Goal: Task Accomplishment & Management: Manage account settings

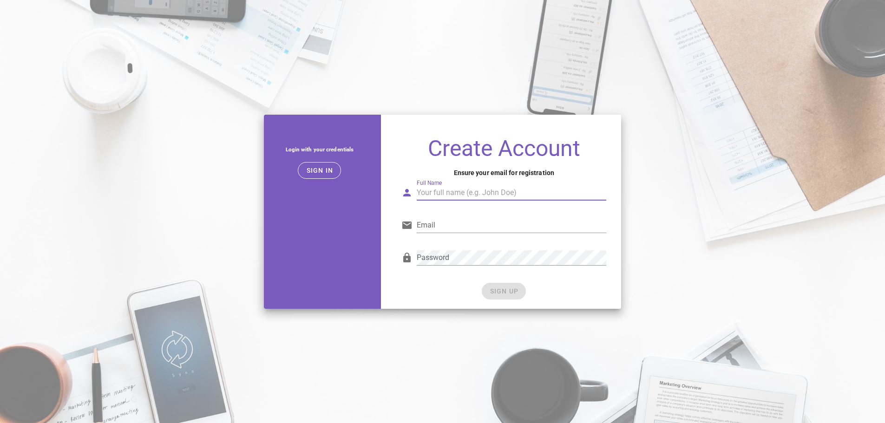
click at [448, 190] on input "Full Name" at bounding box center [512, 192] width 190 height 15
type input "p"
type input "Phattaradol Nounjun"
type input "teamdep1@cyn.co.th"
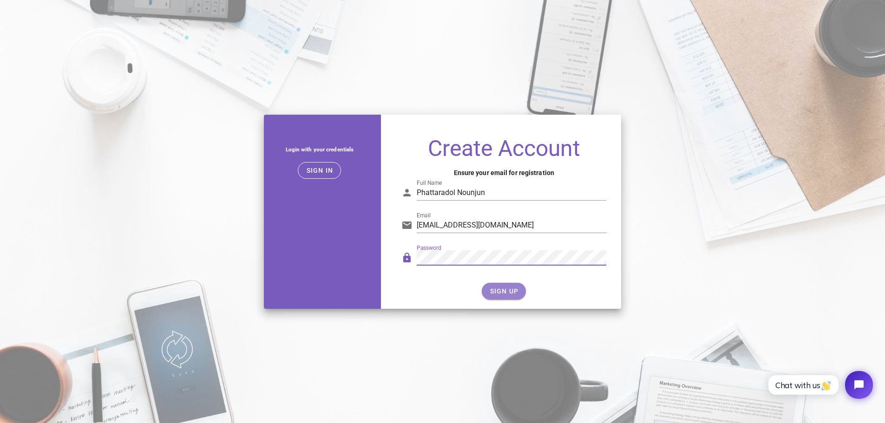
click at [516, 287] on button "SIGN UP" at bounding box center [504, 291] width 44 height 17
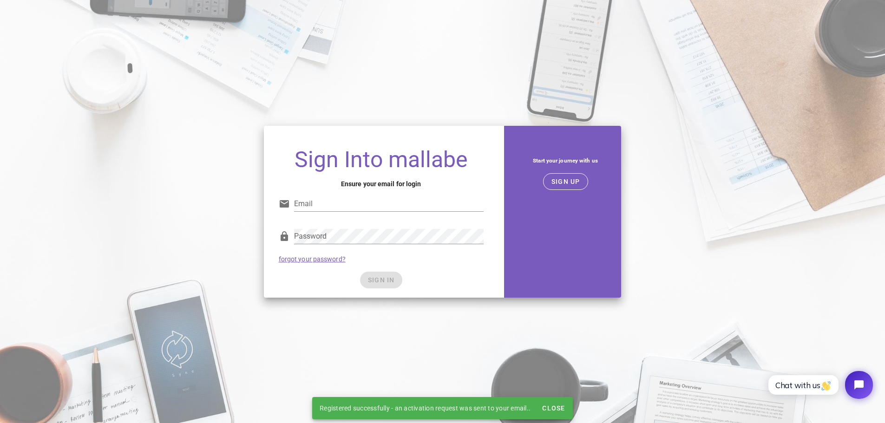
type input "teamdep1@cyn.co.th"
click at [383, 283] on div "SIGN IN" at bounding box center [381, 280] width 205 height 17
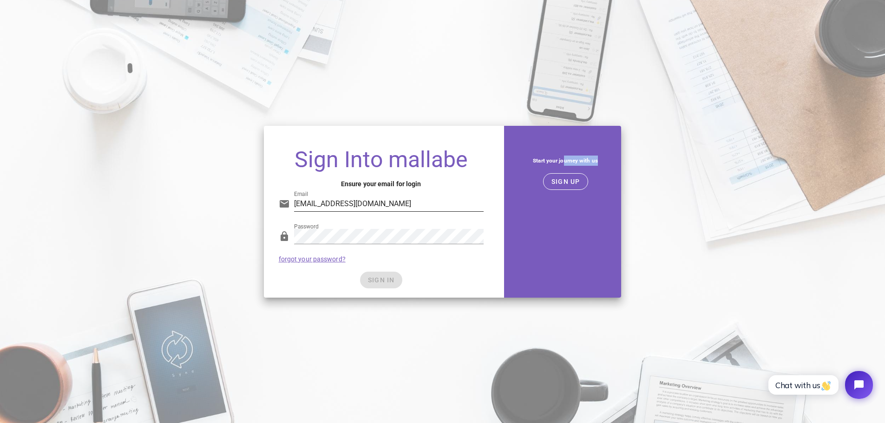
drag, startPoint x: 563, startPoint y: 163, endPoint x: 458, endPoint y: 195, distance: 109.7
click at [594, 164] on h5 "Start your journey with us" at bounding box center [565, 161] width 97 height 10
click at [373, 224] on div "Password" at bounding box center [381, 239] width 205 height 31
click at [364, 244] on div "Password" at bounding box center [389, 241] width 190 height 25
click at [355, 244] on div "Password" at bounding box center [389, 236] width 190 height 15
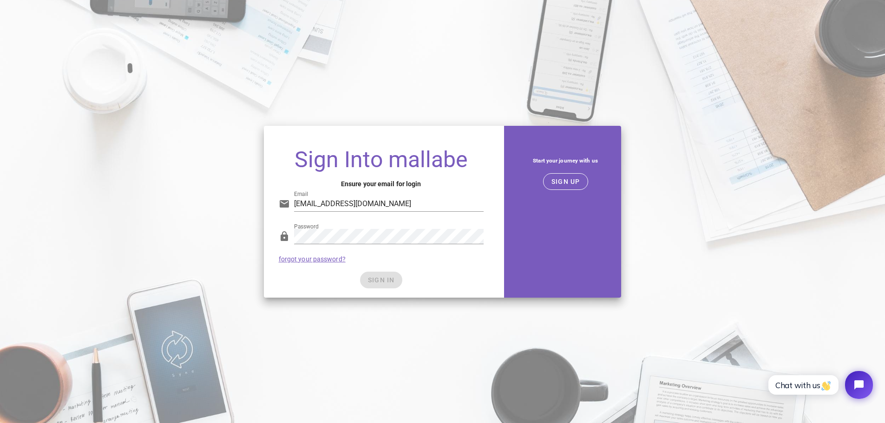
drag, startPoint x: 304, startPoint y: 306, endPoint x: 306, endPoint y: 290, distance: 16.8
click at [302, 304] on div "Sign Into mallabe Ensure your email for login Email teamdep1@cyn.co.th Password…" at bounding box center [442, 211] width 885 height 423
drag, startPoint x: 390, startPoint y: 284, endPoint x: 381, endPoint y: 284, distance: 9.8
click at [381, 284] on div "SIGN IN" at bounding box center [381, 280] width 205 height 17
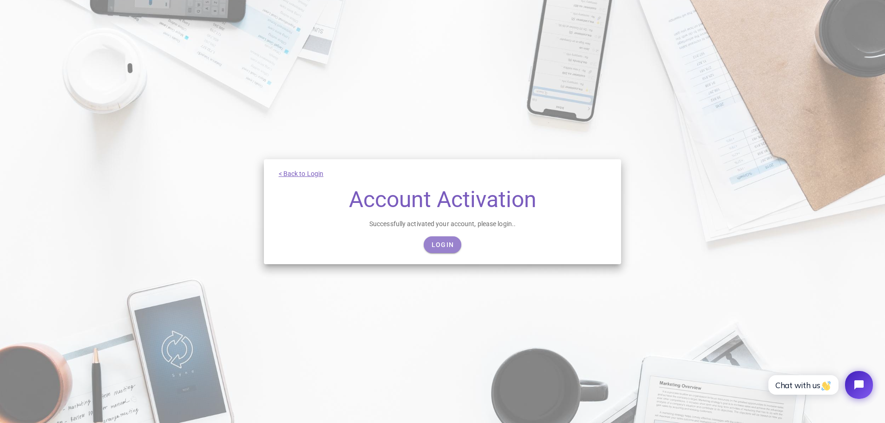
drag, startPoint x: 437, startPoint y: 248, endPoint x: 439, endPoint y: 243, distance: 5.4
click at [437, 248] on span "Login" at bounding box center [442, 244] width 23 height 7
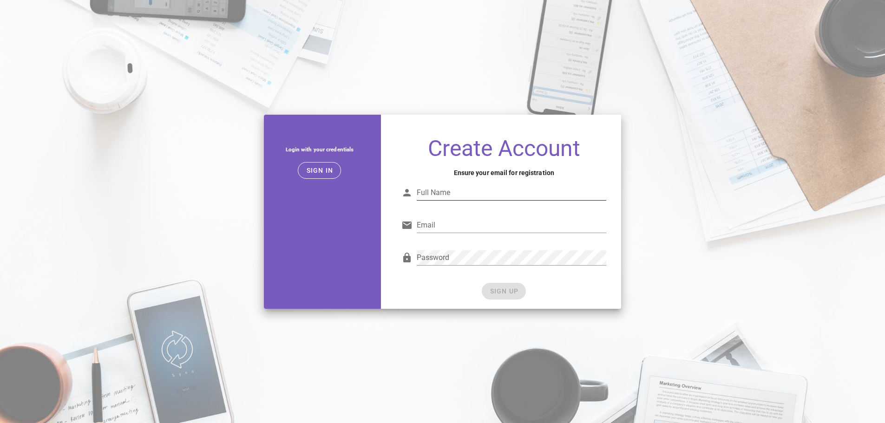
click at [449, 194] on input "Full Name" at bounding box center [512, 192] width 190 height 15
click at [311, 171] on span "Sign in" at bounding box center [319, 170] width 27 height 7
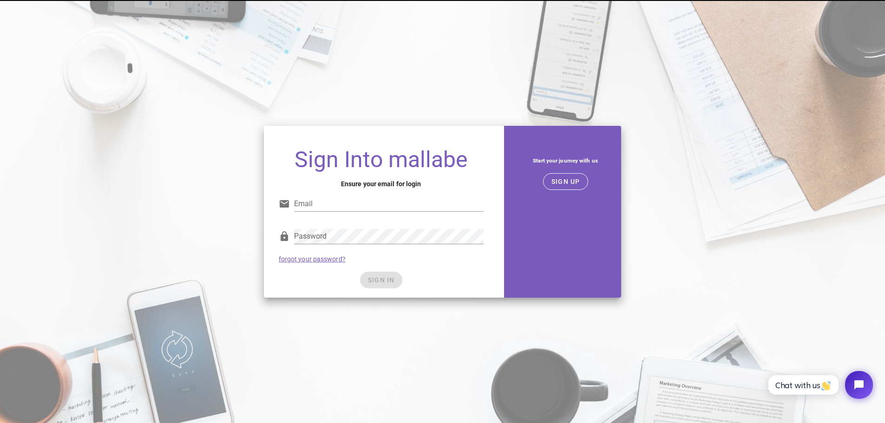
type input "teamdep1@cyn.co.th"
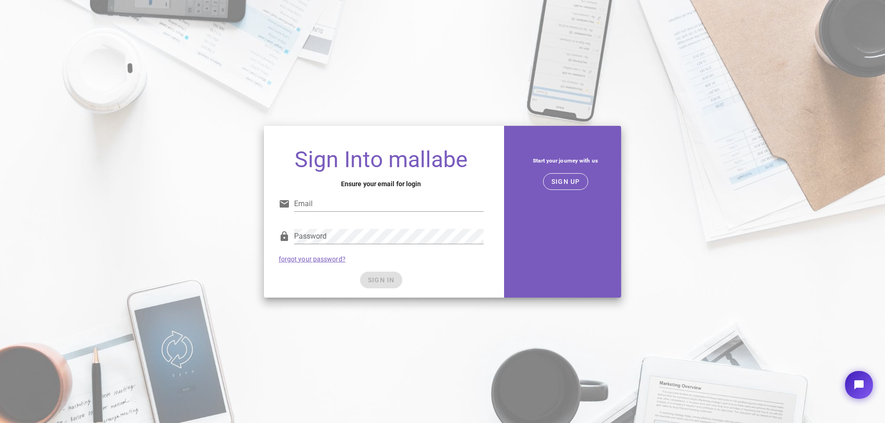
type input "[EMAIL_ADDRESS][DOMAIN_NAME]"
drag, startPoint x: 383, startPoint y: 275, endPoint x: 385, endPoint y: 281, distance: 5.9
click at [384, 278] on div "SIGN IN" at bounding box center [381, 280] width 205 height 17
click at [387, 282] on span "SIGN IN" at bounding box center [381, 280] width 27 height 7
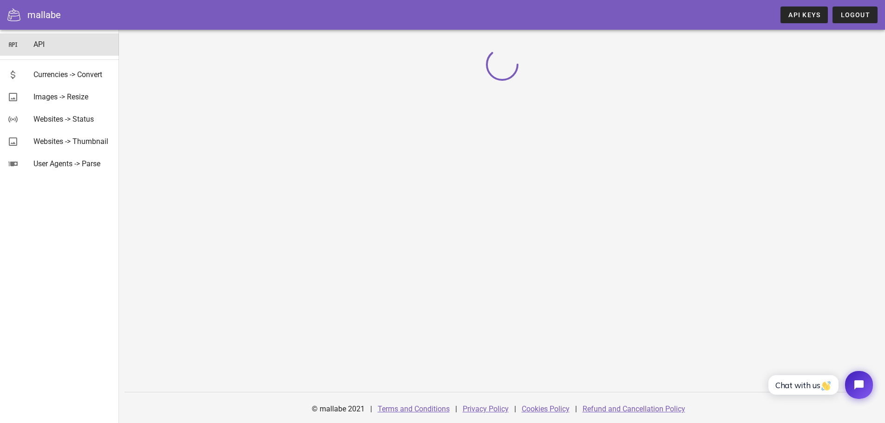
click at [41, 41] on div "API" at bounding box center [72, 44] width 78 height 9
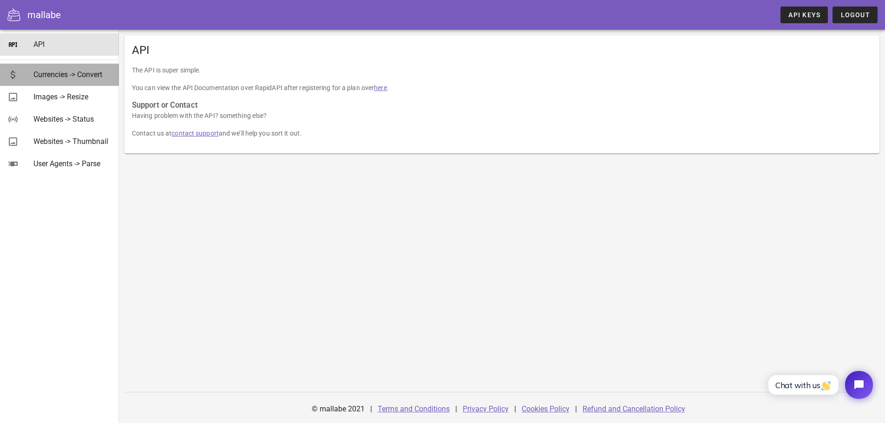
click at [52, 74] on div "Currencies -> Convert" at bounding box center [72, 74] width 78 height 9
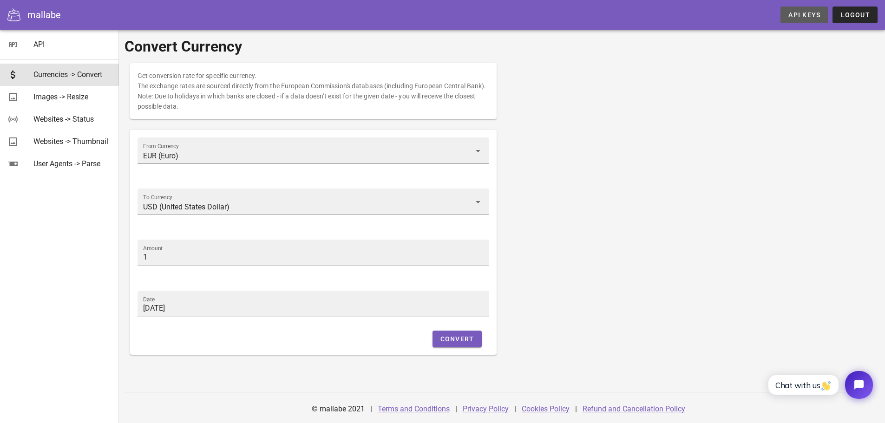
click at [808, 22] on link "API Keys" at bounding box center [804, 15] width 47 height 17
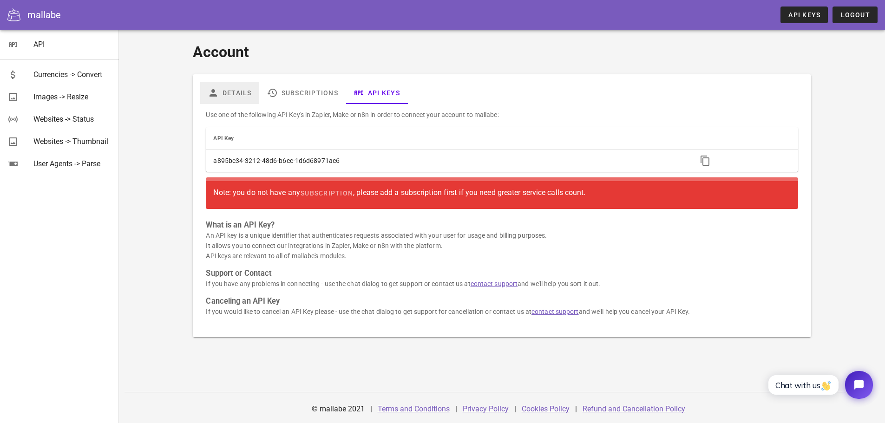
click at [230, 91] on link "Details" at bounding box center [229, 93] width 59 height 22
click at [292, 94] on link "Subscriptions" at bounding box center [302, 93] width 86 height 22
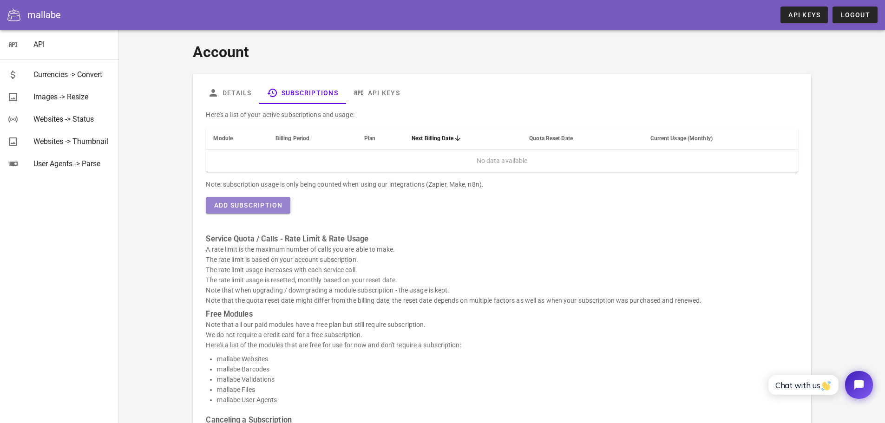
click at [263, 204] on span "Add Subscription" at bounding box center [247, 205] width 69 height 7
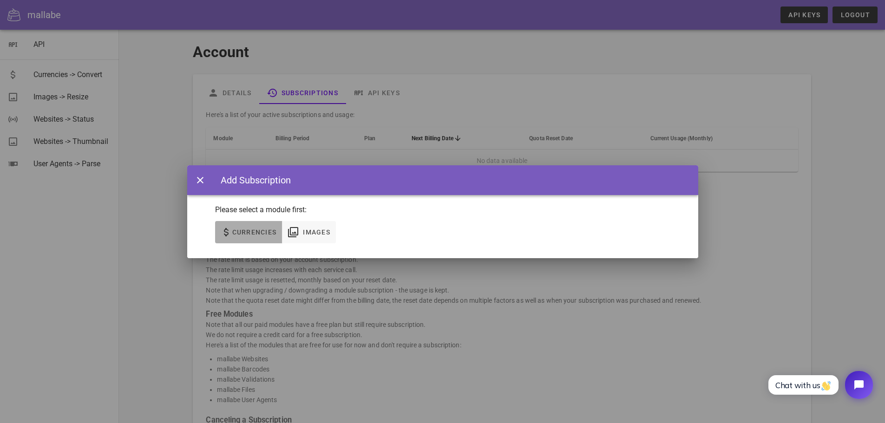
click at [243, 229] on span "Currencies" at bounding box center [254, 232] width 45 height 7
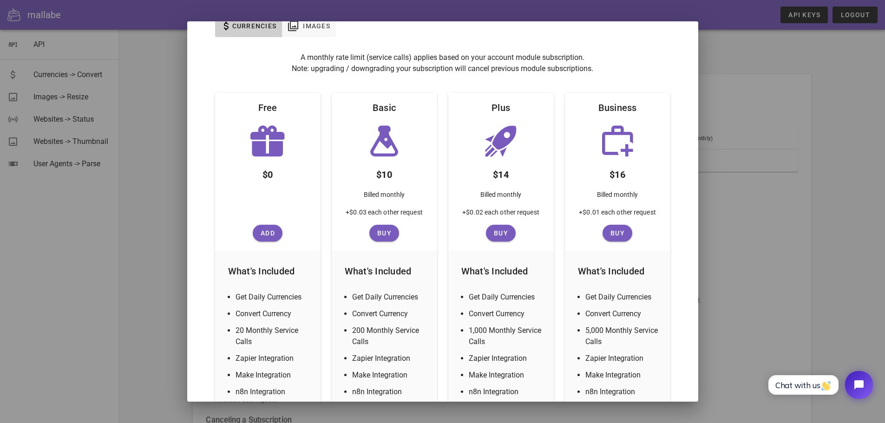
scroll to position [30, 0]
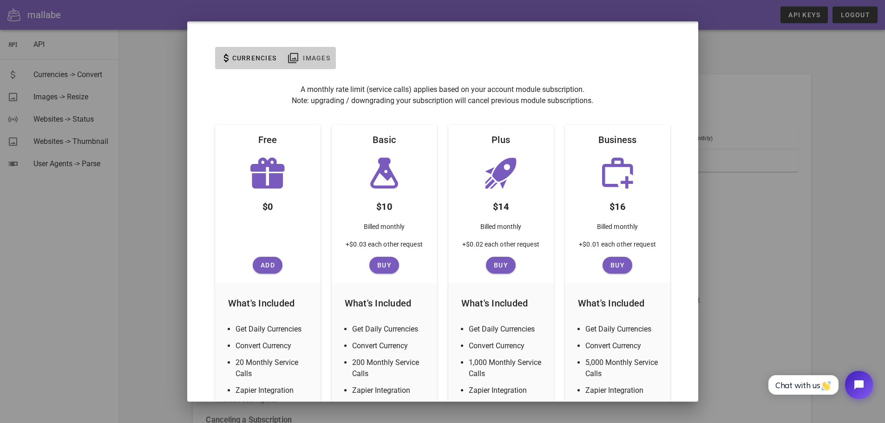
click at [310, 61] on span "Images" at bounding box center [317, 57] width 28 height 7
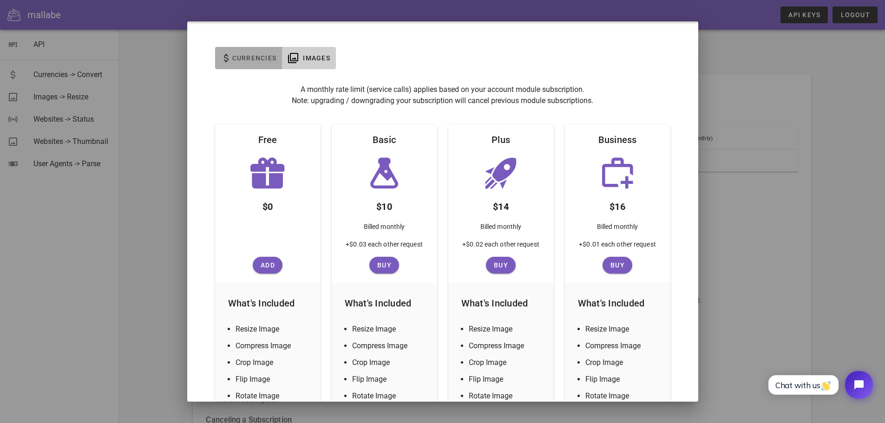
click at [265, 53] on span "Currencies" at bounding box center [249, 58] width 56 height 11
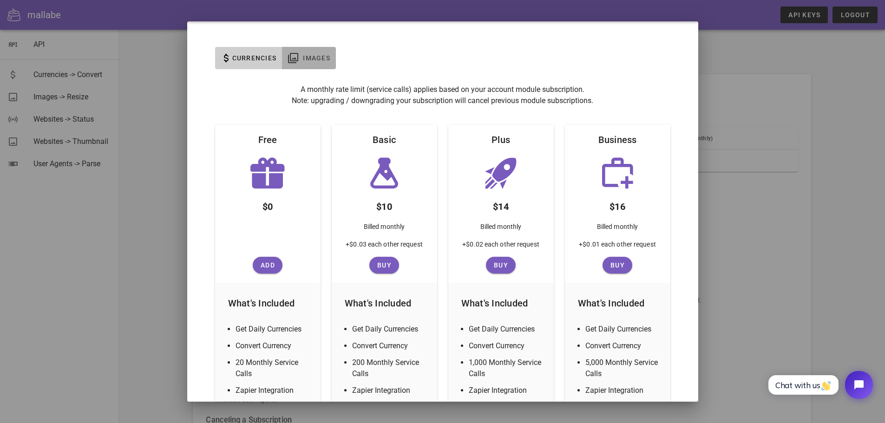
click at [311, 56] on span "Images" at bounding box center [317, 57] width 28 height 7
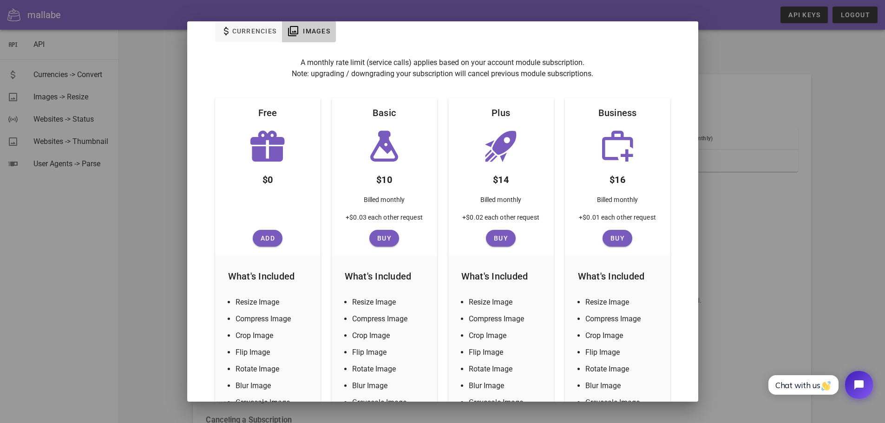
scroll to position [54, 0]
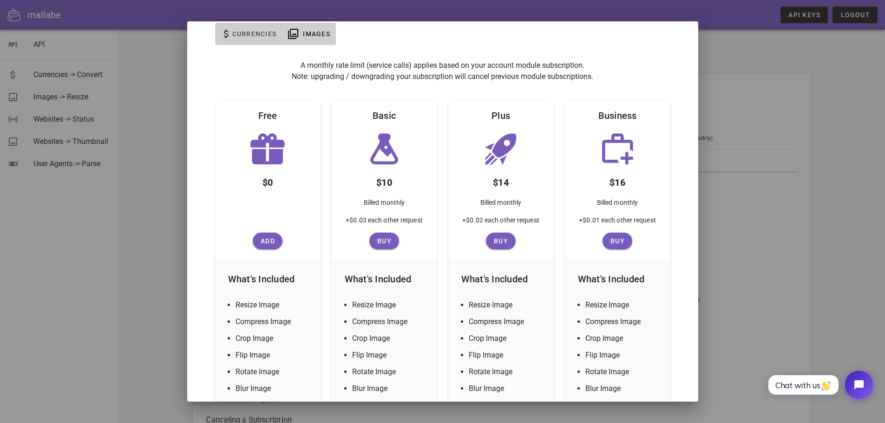
click at [243, 35] on span "Currencies" at bounding box center [254, 33] width 45 height 7
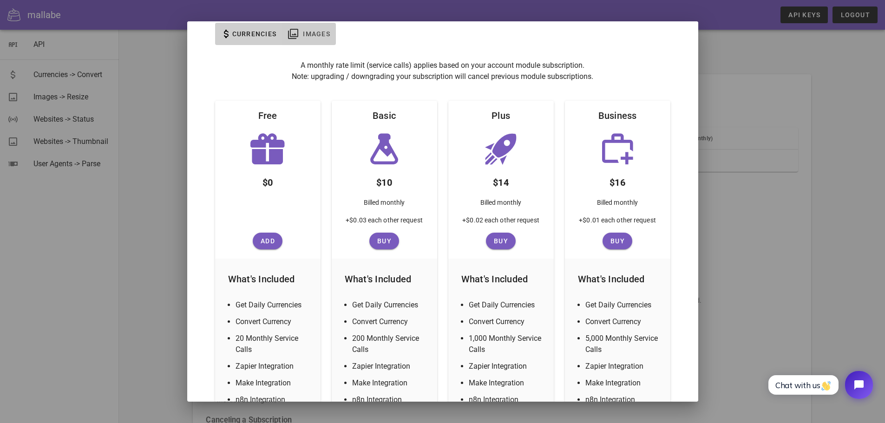
click at [300, 33] on span "Images" at bounding box center [309, 33] width 43 height 11
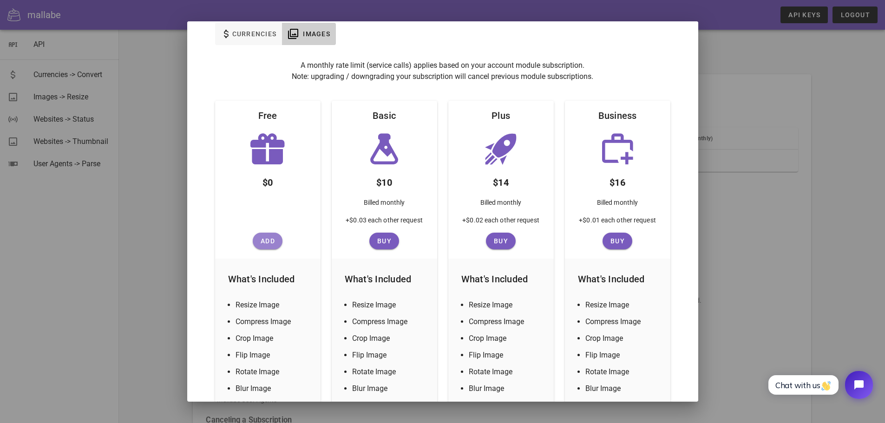
click at [264, 237] on span "Add" at bounding box center [268, 240] width 22 height 7
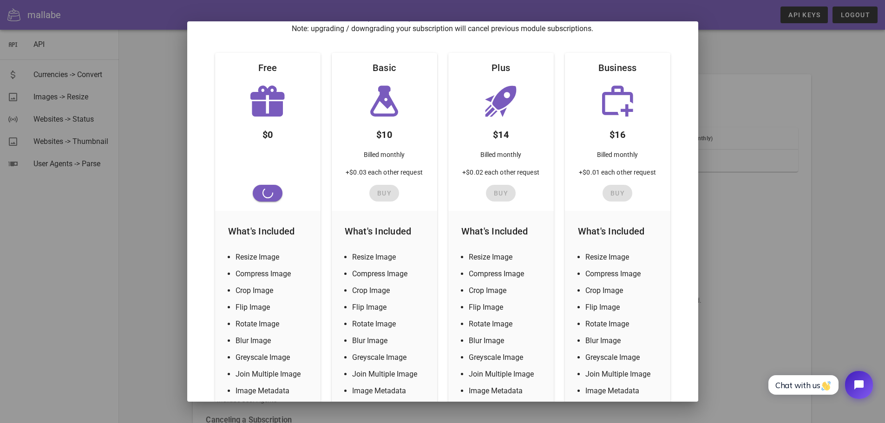
scroll to position [7, 0]
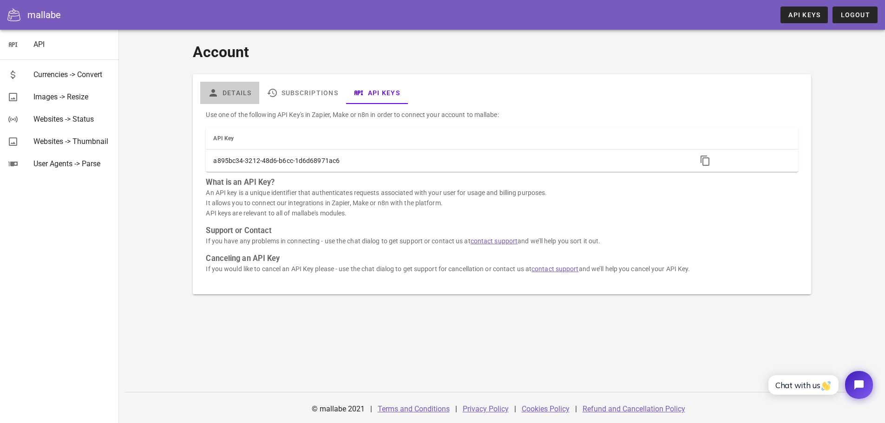
click at [237, 96] on link "Details" at bounding box center [229, 93] width 59 height 22
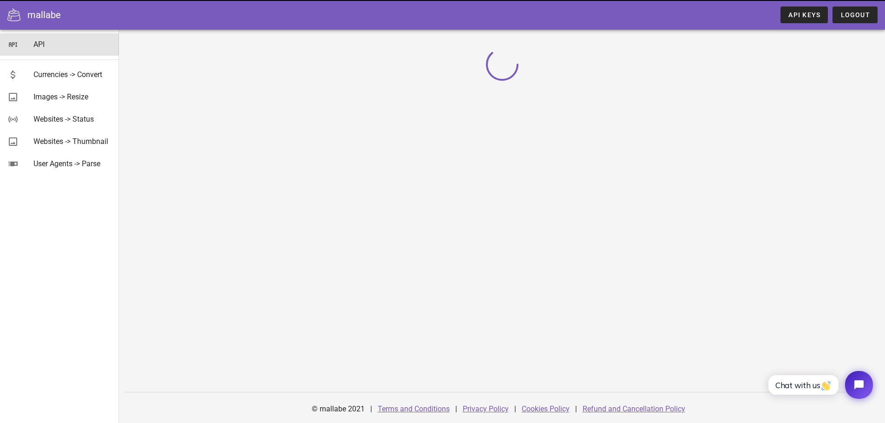
click at [39, 47] on div "API" at bounding box center [72, 44] width 78 height 9
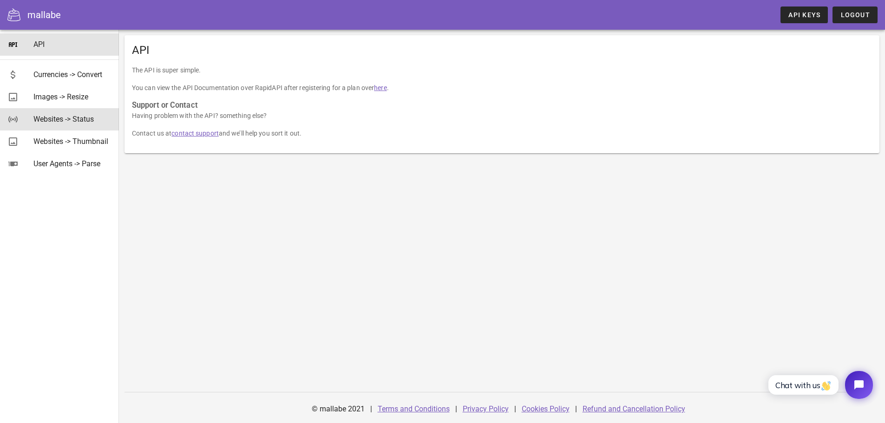
click at [86, 122] on div "Websites -> Status" at bounding box center [72, 119] width 78 height 9
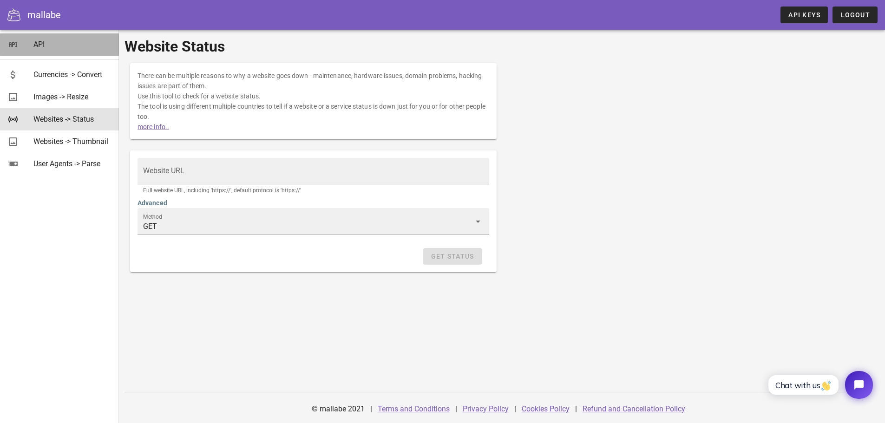
click at [47, 38] on div "API" at bounding box center [72, 44] width 78 height 20
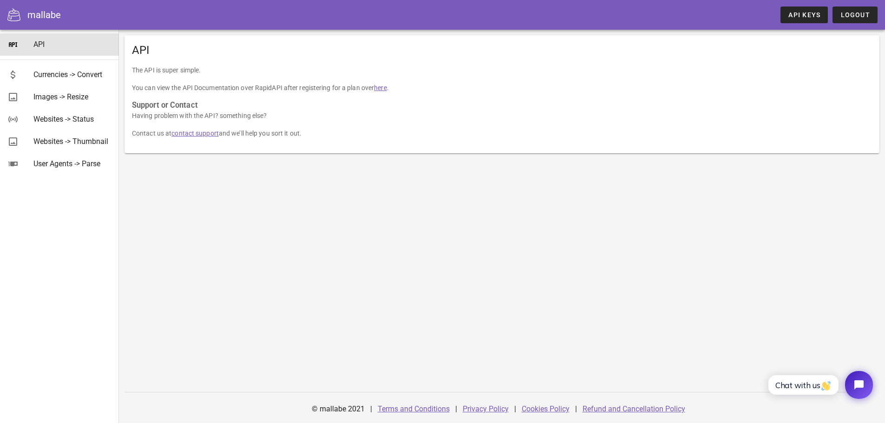
click at [386, 87] on link "here" at bounding box center [380, 87] width 13 height 7
drag, startPoint x: 806, startPoint y: 15, endPoint x: 801, endPoint y: 17, distance: 5.0
click at [806, 16] on span "API Keys" at bounding box center [804, 14] width 33 height 7
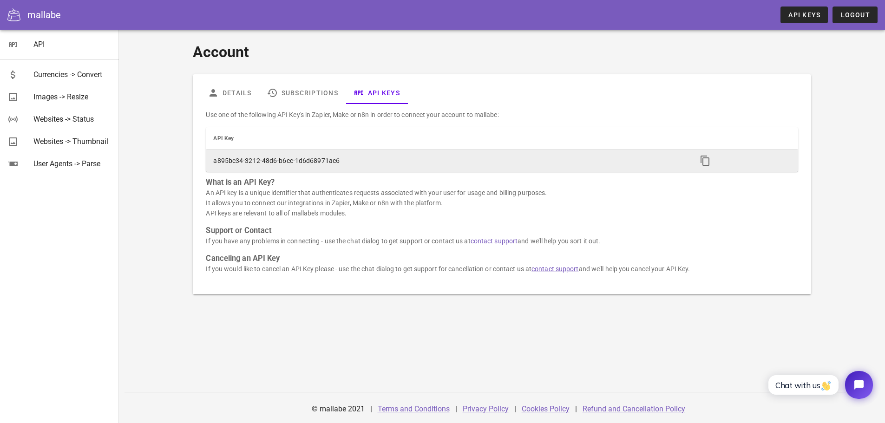
click at [271, 158] on td "a895bc34-3212-48d6-b6cc-1d6d68971ac6" at bounding box center [448, 161] width 484 height 22
click at [700, 157] on icon "button" at bounding box center [705, 160] width 11 height 11
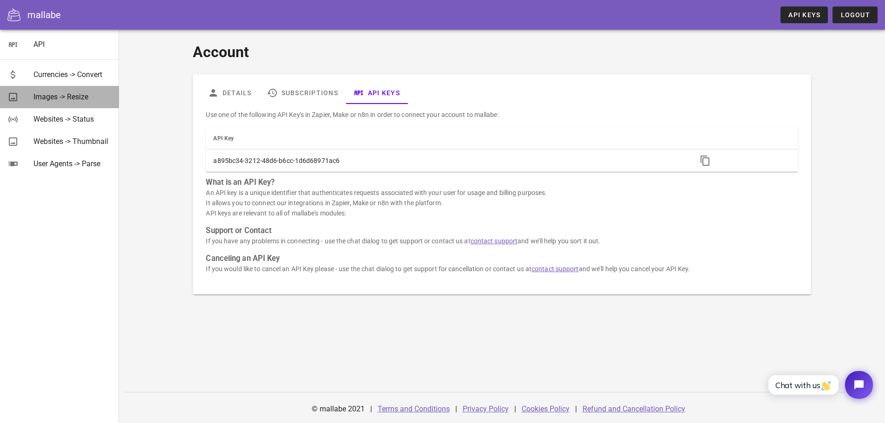
click at [56, 95] on div "Images -> Resize" at bounding box center [72, 96] width 78 height 9
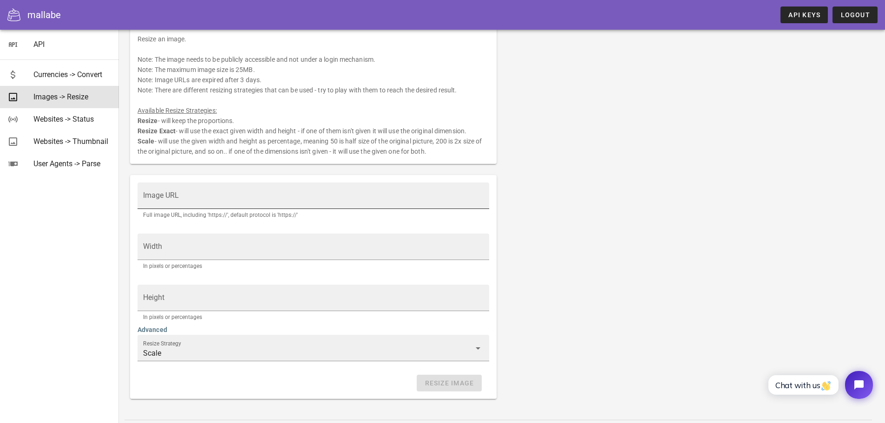
scroll to position [65, 0]
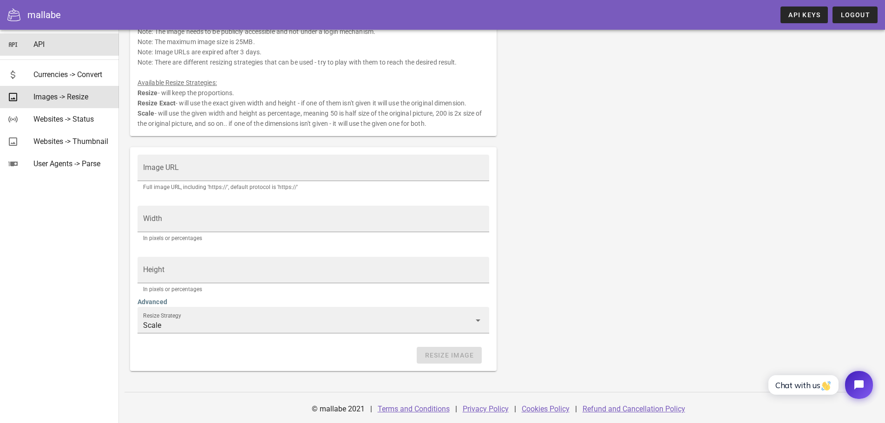
click at [50, 43] on div "API" at bounding box center [72, 44] width 78 height 9
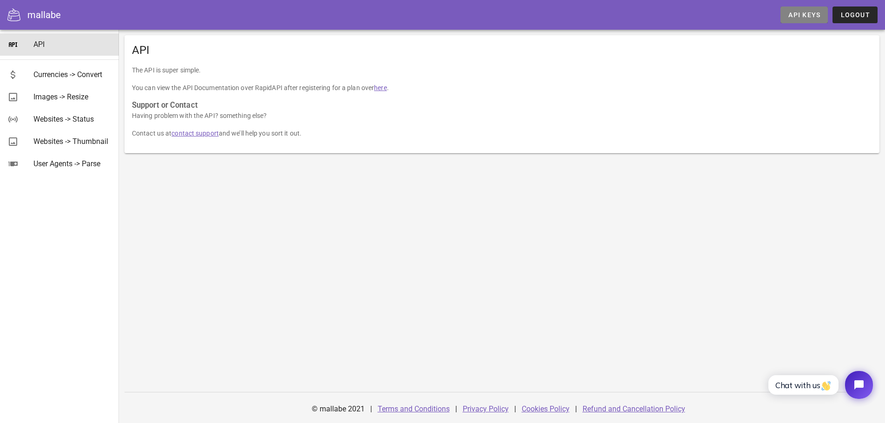
click at [794, 12] on span "API Keys" at bounding box center [804, 14] width 33 height 7
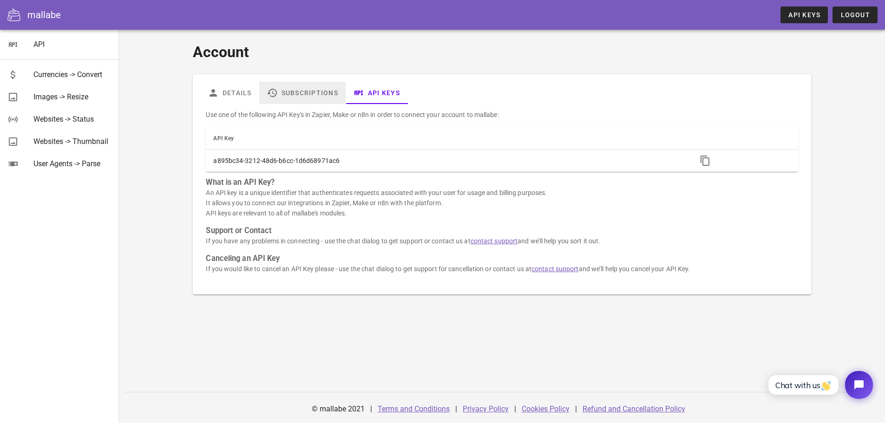
click at [283, 92] on link "Subscriptions" at bounding box center [302, 93] width 86 height 22
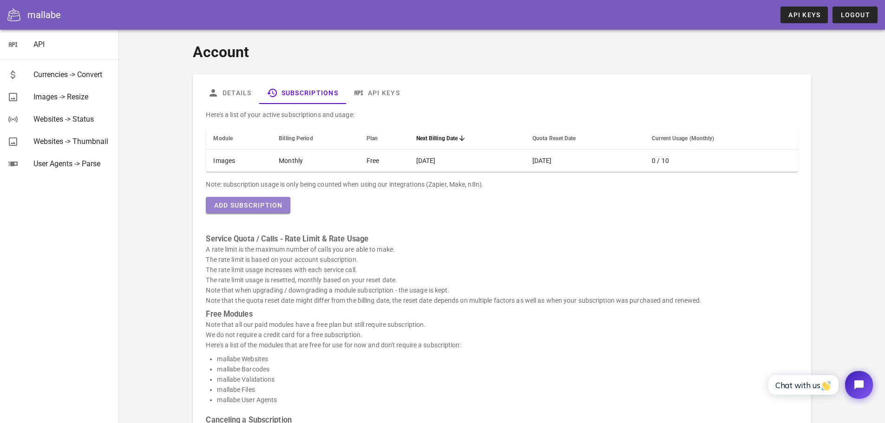
click at [262, 205] on span "Add Subscription" at bounding box center [247, 205] width 69 height 7
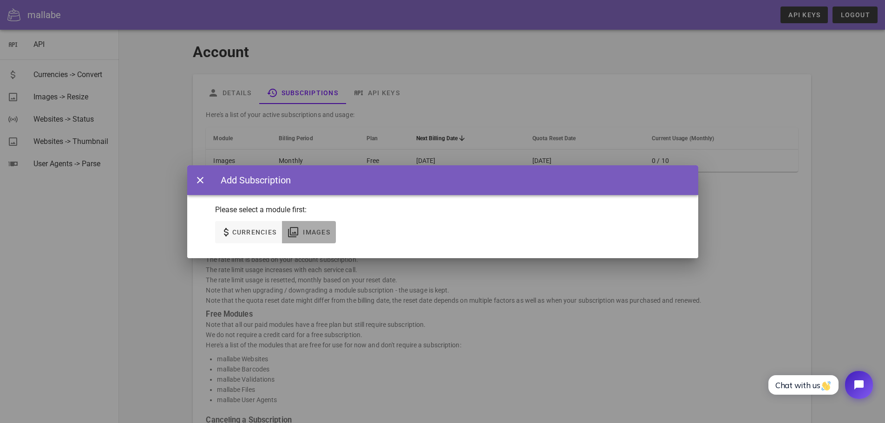
click at [303, 238] on button "Images" at bounding box center [309, 232] width 54 height 22
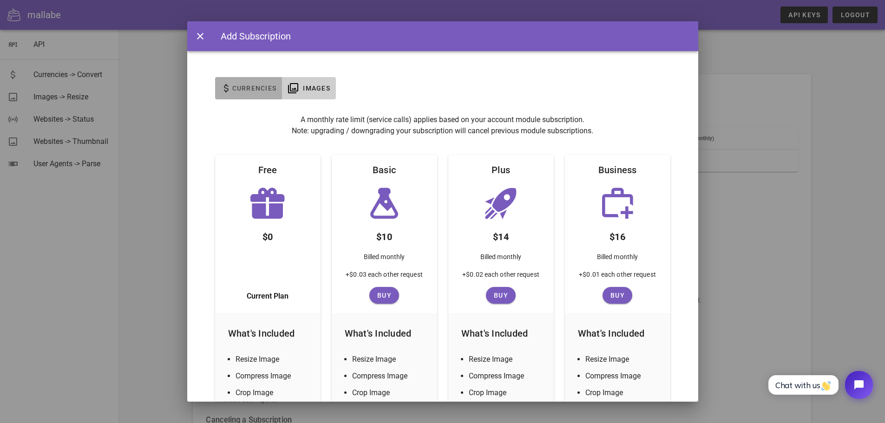
click at [237, 83] on span "Currencies" at bounding box center [249, 88] width 56 height 11
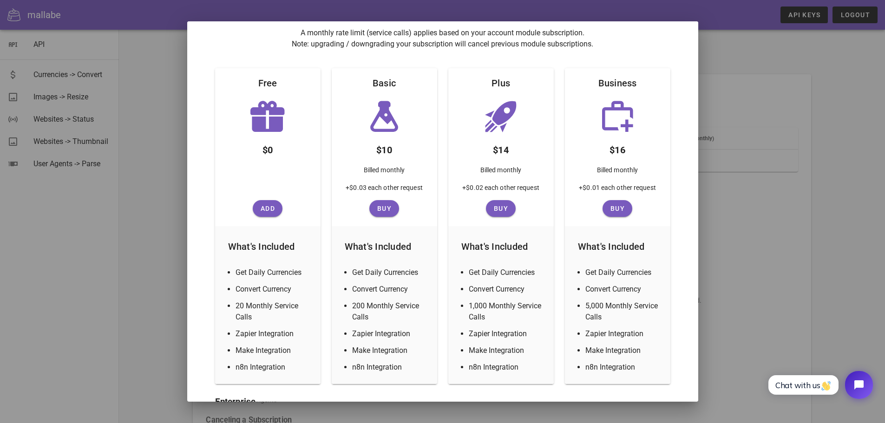
scroll to position [123, 0]
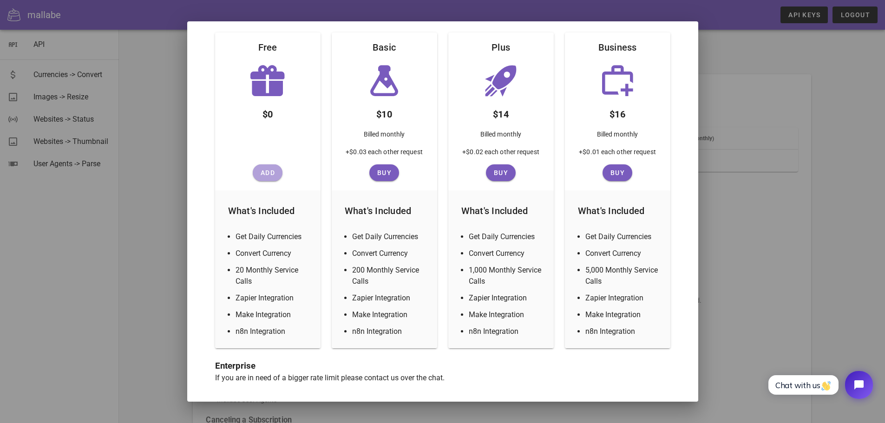
click at [274, 177] on button "Add" at bounding box center [268, 173] width 30 height 17
